Goal: Information Seeking & Learning: Learn about a topic

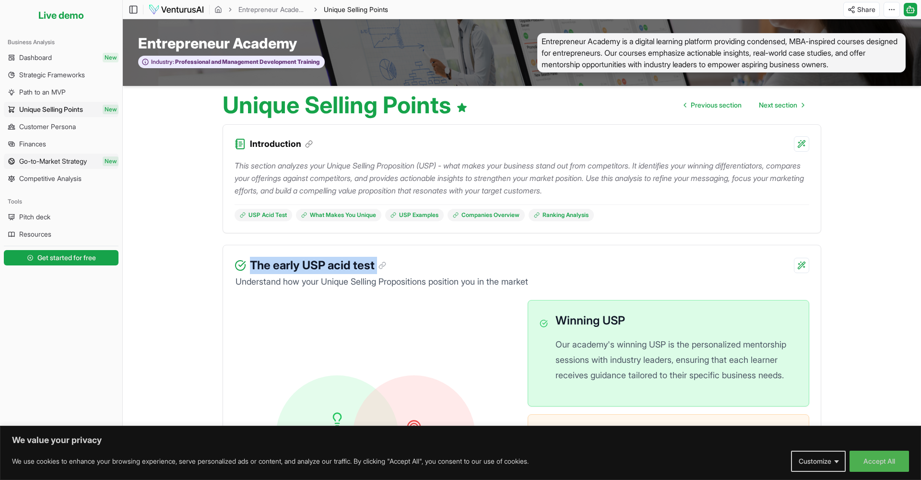
click at [87, 160] on span "Go-to-Market Strategy" at bounding box center [53, 161] width 68 height 10
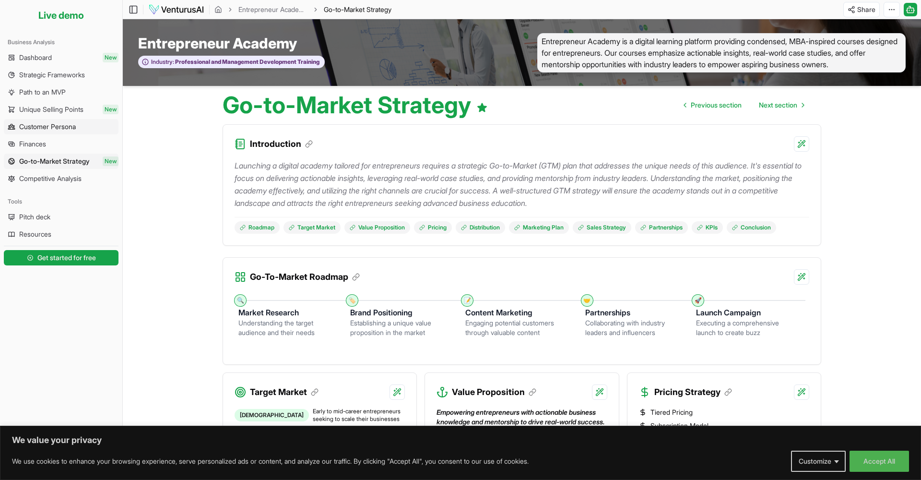
click at [63, 129] on span "Customer Persona" at bounding box center [47, 127] width 57 height 10
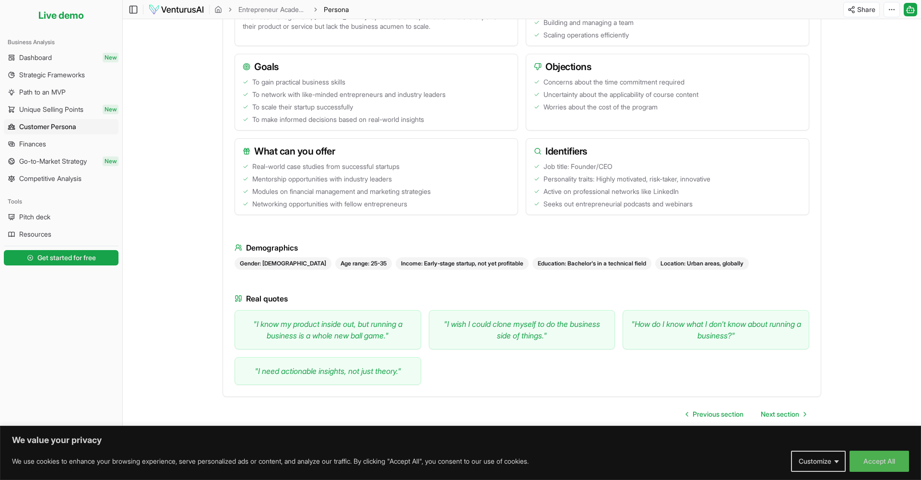
scroll to position [346, 0]
click at [783, 412] on span "Next section" at bounding box center [780, 414] width 38 height 10
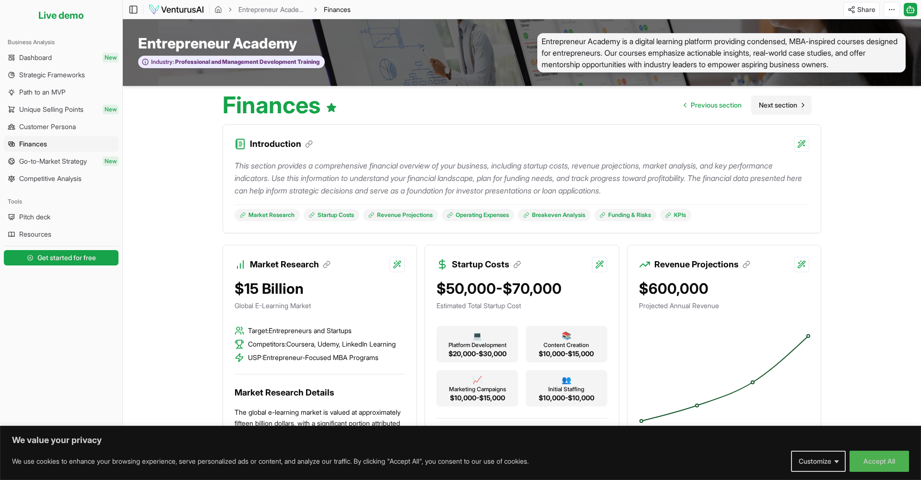
click at [770, 101] on link "Next section" at bounding box center [781, 104] width 60 height 19
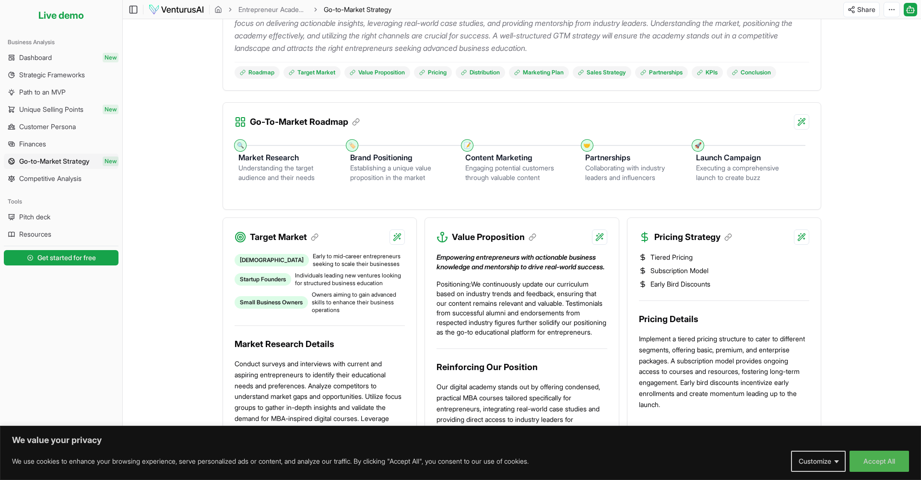
scroll to position [155, 0]
click at [740, 155] on h3 "Launch Campaign" at bounding box center [743, 157] width 94 height 12
click at [716, 160] on h3 "Launch Campaign" at bounding box center [743, 157] width 94 height 12
click at [715, 161] on h3 "Launch Campaign" at bounding box center [743, 157] width 94 height 12
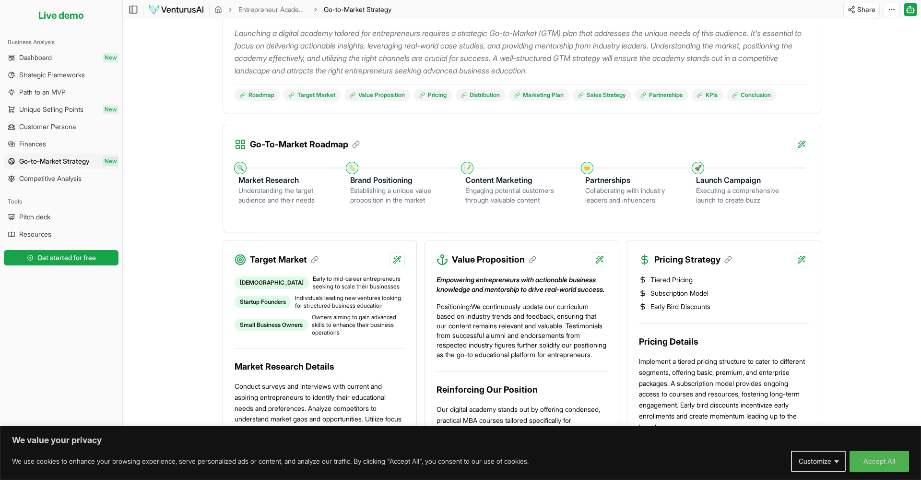
scroll to position [130, 0]
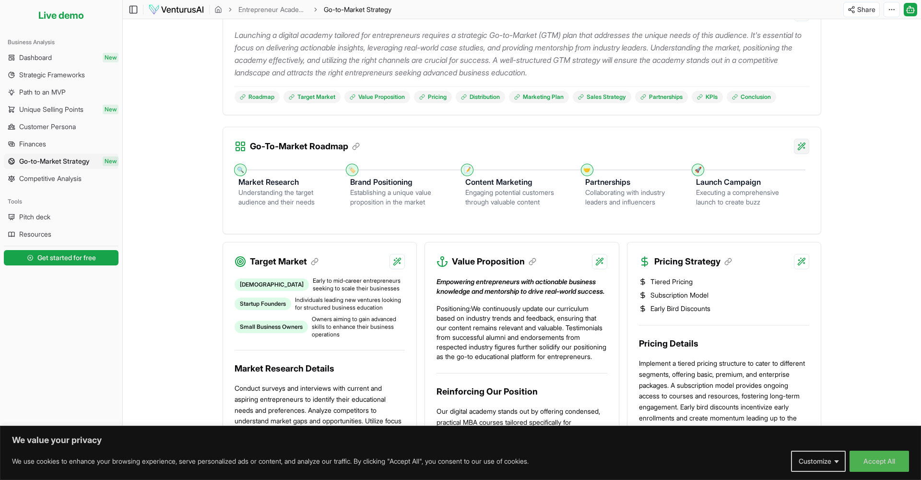
click at [804, 144] on html "We value your privacy We use cookies to enhance your browsing experience, serve…" at bounding box center [460, 110] width 921 height 480
click at [752, 200] on div "Regenerate with custom details Beta" at bounding box center [738, 201] width 125 height 18
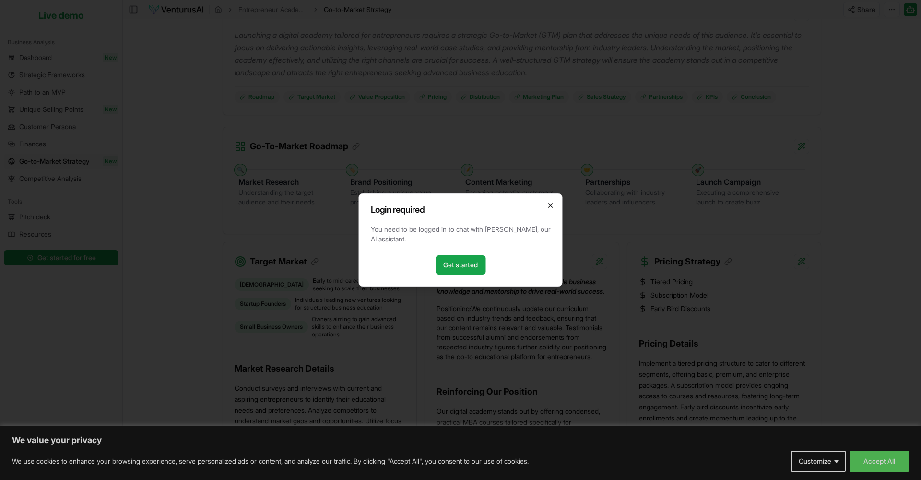
click at [553, 207] on icon "button" at bounding box center [551, 205] width 8 height 8
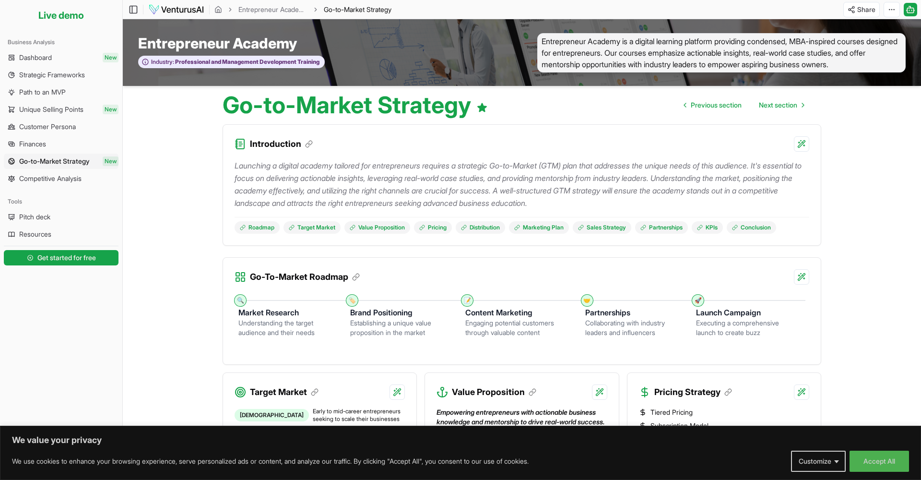
scroll to position [2, 0]
